Goal: Transaction & Acquisition: Book appointment/travel/reservation

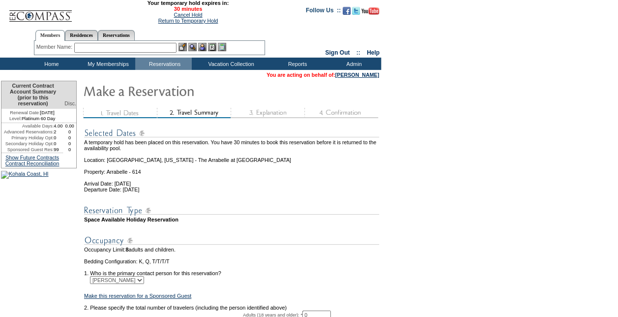
scroll to position [128, 0]
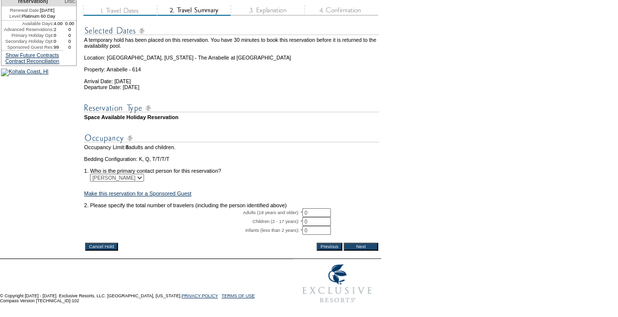
click at [318, 202] on td "2. Please specify the total number of travelers (including the person identifie…" at bounding box center [231, 205] width 295 height 6
click at [311, 208] on input "0" at bounding box center [316, 212] width 29 height 9
type input "2"
click at [372, 242] on input "Next" at bounding box center [361, 246] width 34 height 8
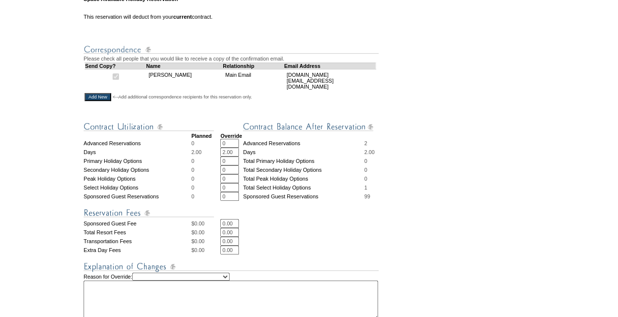
scroll to position [295, 0]
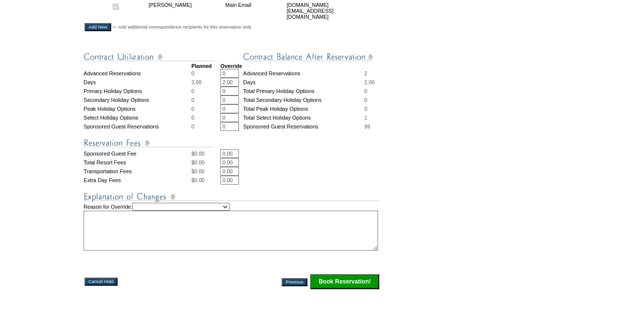
click at [369, 283] on input "Book Reservation!" at bounding box center [344, 281] width 69 height 15
